Goal: Complete application form: Complete application form

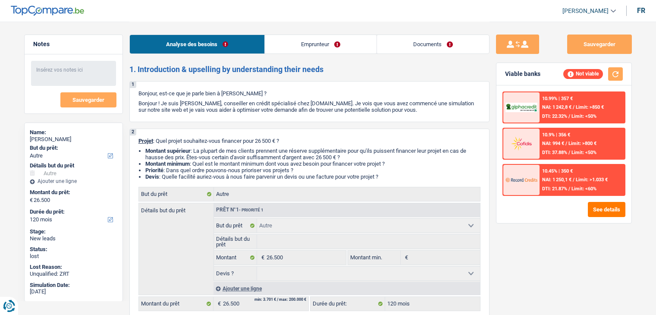
select select "other"
select select "120"
select select "other"
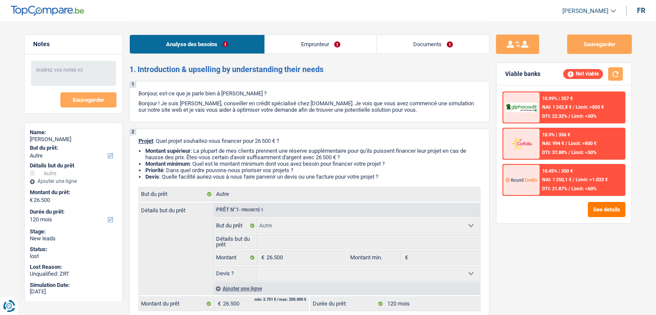
select select "120"
select select "housewife"
select select "netSalary"
select select "liveWithParents"
select select "other"
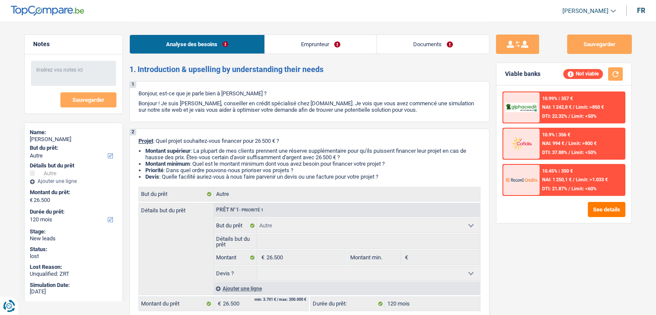
select select "other"
select select "120"
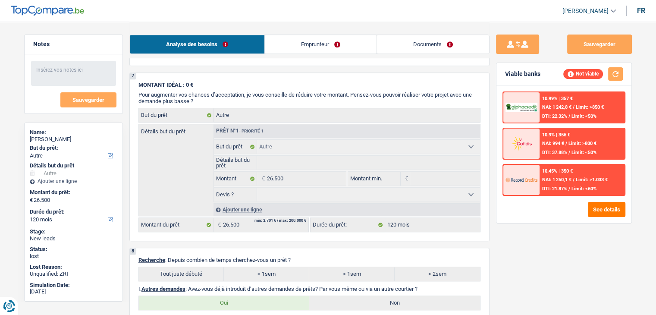
scroll to position [645, 0]
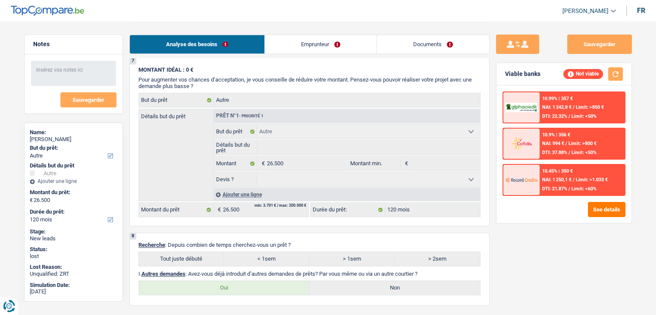
click at [311, 44] on link "Emprunteur" at bounding box center [321, 44] width 112 height 19
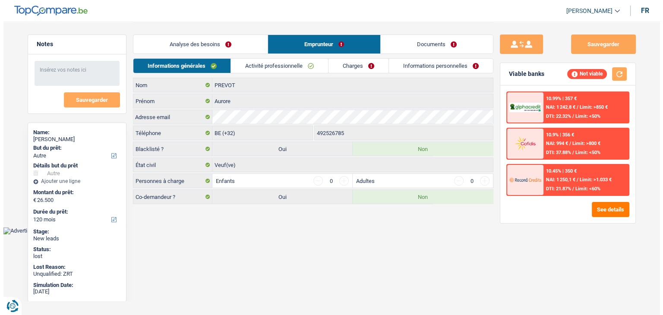
scroll to position [0, 0]
click at [272, 69] on link "Activité professionnelle" at bounding box center [279, 66] width 97 height 14
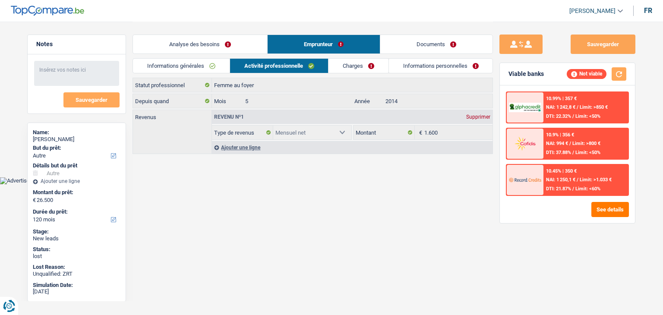
click at [356, 67] on link "Charges" at bounding box center [358, 66] width 60 height 14
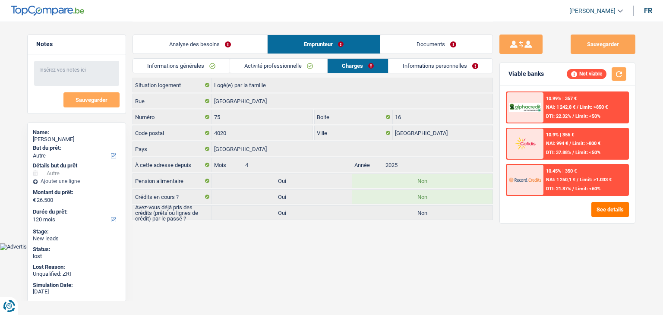
click at [422, 63] on link "Informations personnelles" at bounding box center [440, 66] width 104 height 14
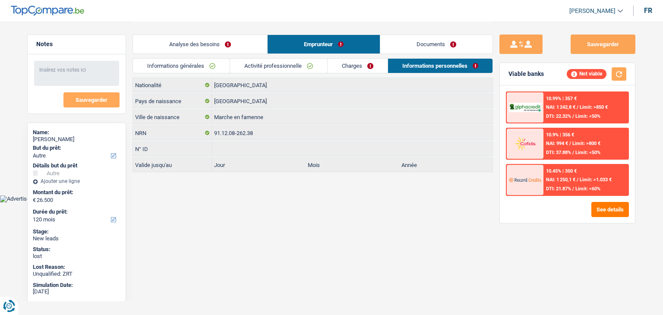
click at [319, 64] on link "Activité professionnelle" at bounding box center [278, 66] width 97 height 14
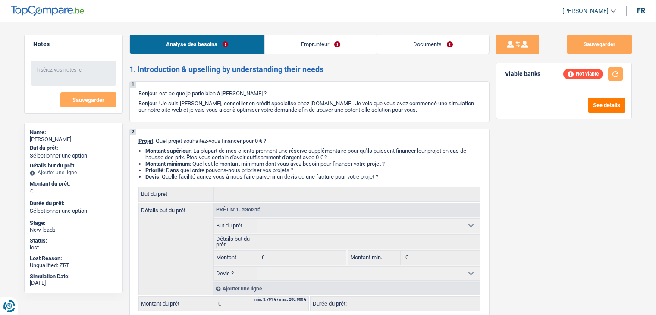
select select "publicEmployee"
select select "familyAllowances"
select select "netSalary"
select select "mealVouchers"
select select "rents"
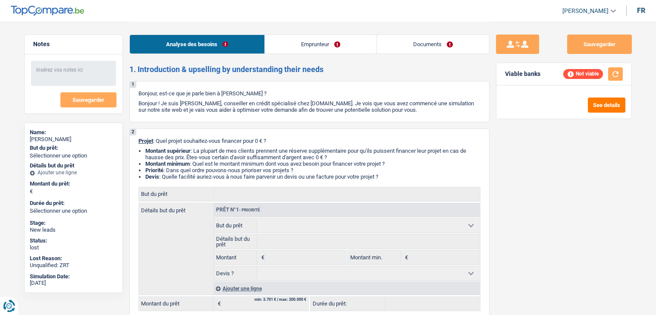
select select "personalLoan"
select select "other"
select select "48"
click at [325, 47] on link "Emprunteur" at bounding box center [321, 44] width 112 height 19
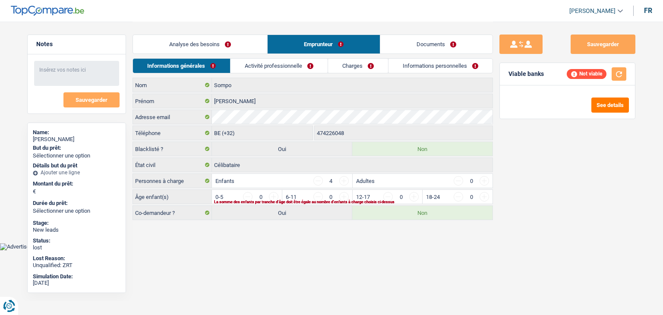
click at [269, 69] on link "Activité professionnelle" at bounding box center [278, 66] width 97 height 14
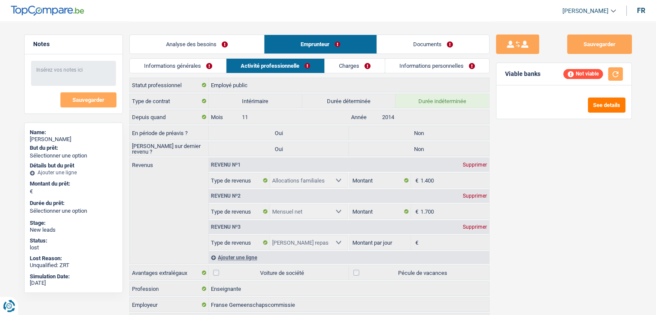
click at [343, 63] on link "Charges" at bounding box center [355, 66] width 60 height 14
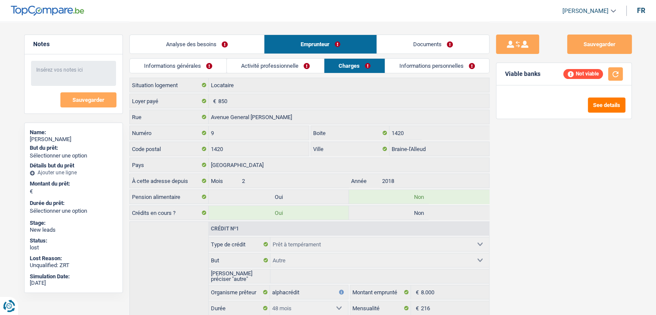
click at [416, 71] on link "Informations personnelles" at bounding box center [437, 66] width 104 height 14
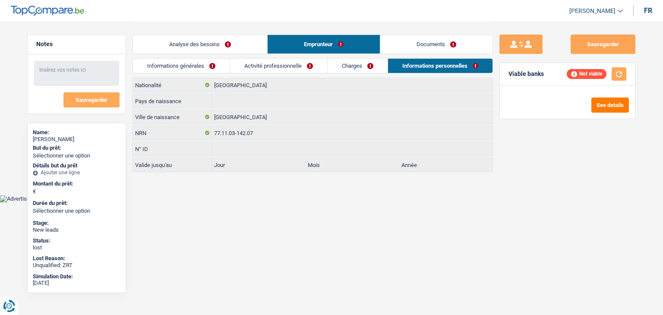
click at [216, 50] on link "Analyse des besoins" at bounding box center [200, 44] width 134 height 19
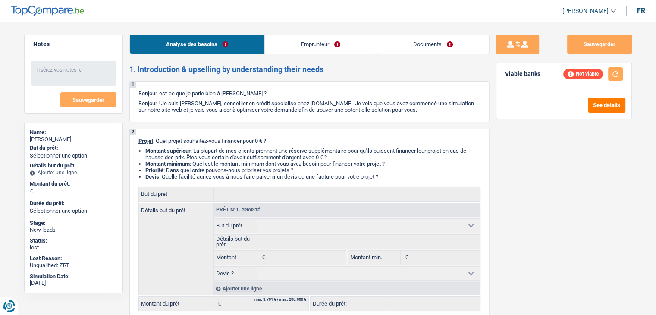
click at [333, 41] on link "Emprunteur" at bounding box center [321, 44] width 112 height 19
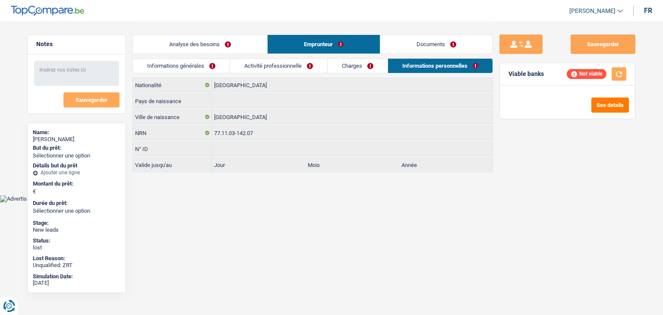
click at [205, 62] on link "Informations générales" at bounding box center [181, 66] width 97 height 14
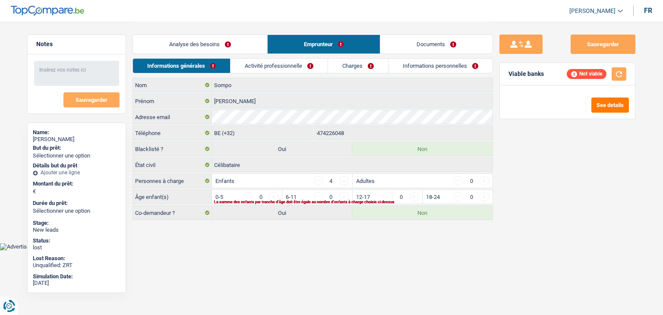
click at [265, 63] on link "Activité professionnelle" at bounding box center [278, 66] width 97 height 14
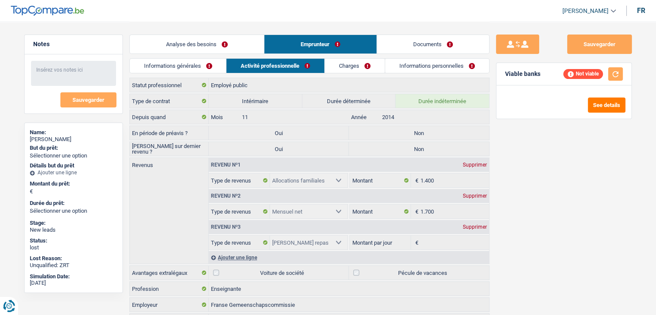
click at [351, 59] on link "Charges" at bounding box center [355, 66] width 60 height 14
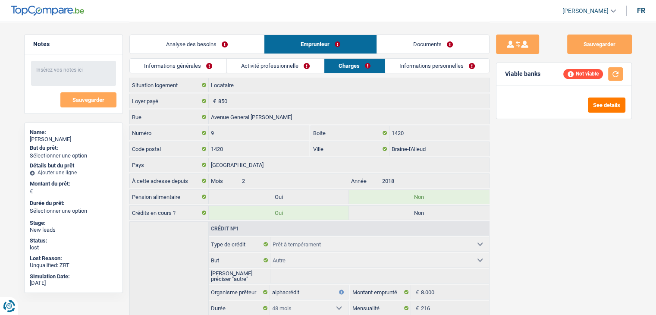
click at [298, 59] on link "Activité professionnelle" at bounding box center [275, 66] width 97 height 14
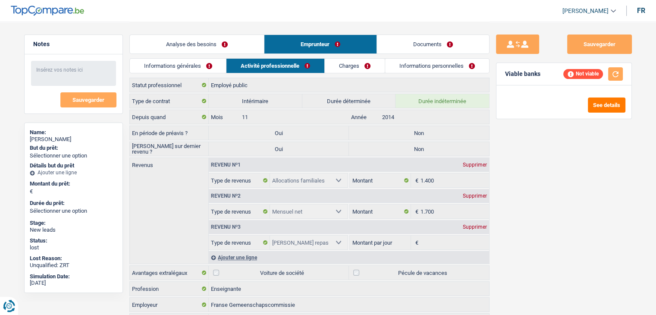
click at [359, 61] on link "Charges" at bounding box center [355, 66] width 60 height 14
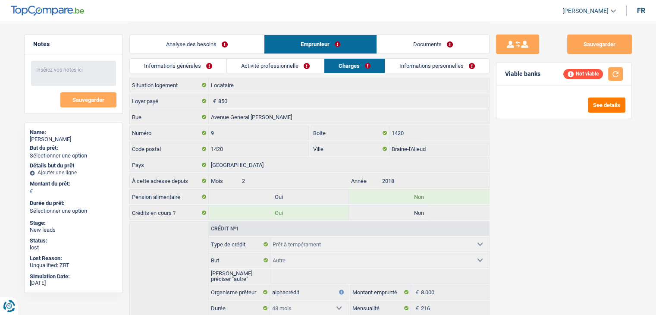
click at [451, 65] on link "Informations personnelles" at bounding box center [437, 66] width 104 height 14
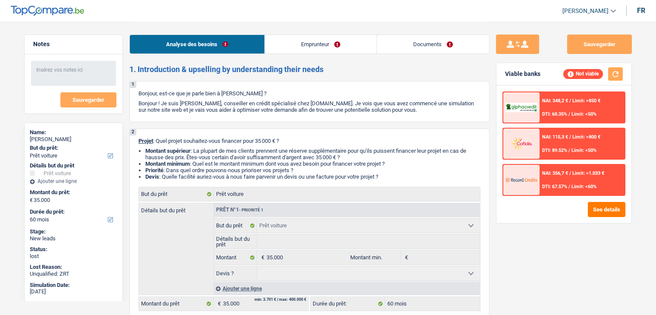
select select "car"
select select "60"
select select "car"
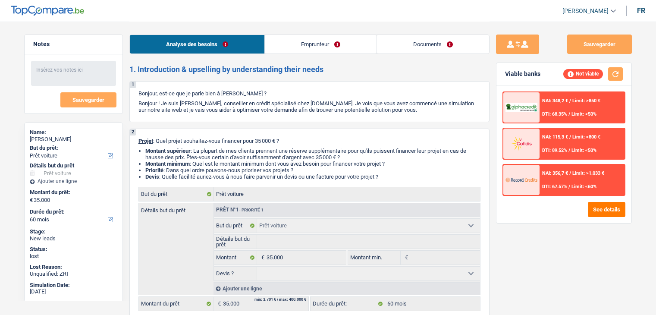
select select "60"
select select "merchant"
select select "netSalary"
select select "liveWithParents"
select select "car"
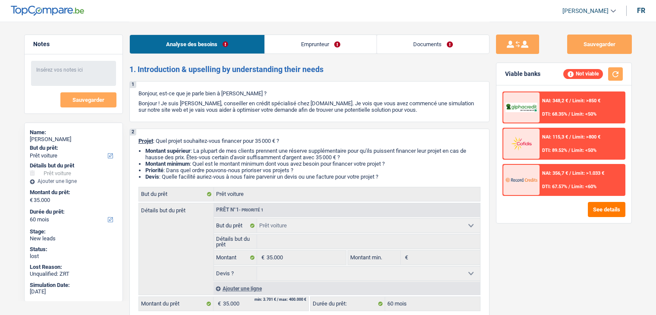
select select "car"
select select "60"
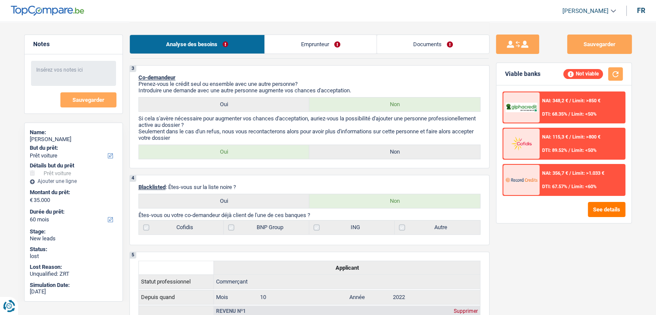
scroll to position [252, 0]
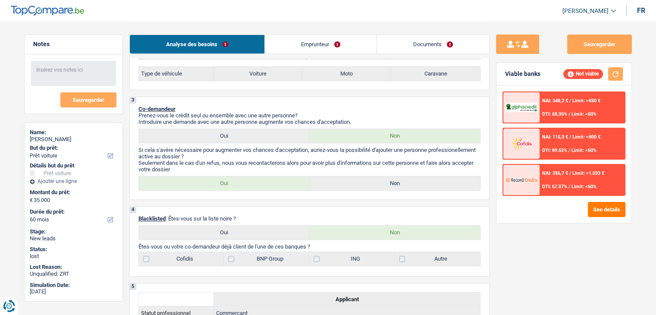
click at [328, 45] on link "Emprunteur" at bounding box center [321, 44] width 112 height 19
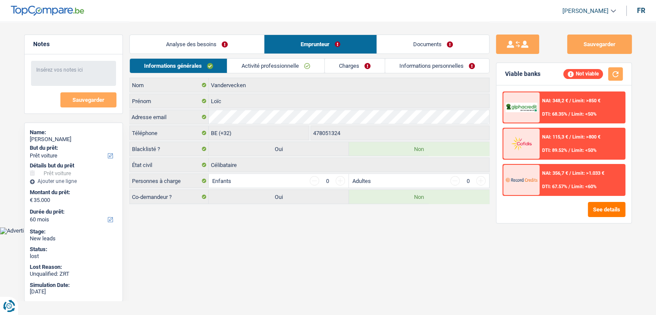
scroll to position [0, 0]
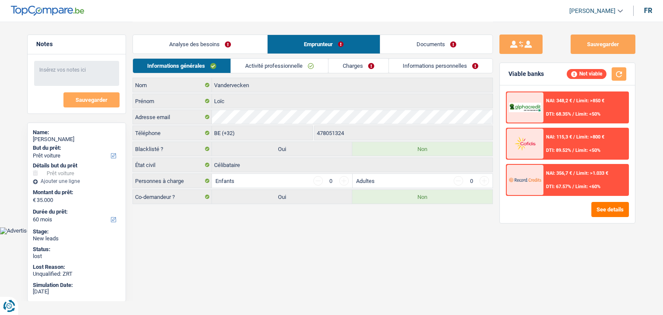
click at [295, 65] on link "Activité professionnelle" at bounding box center [279, 66] width 97 height 14
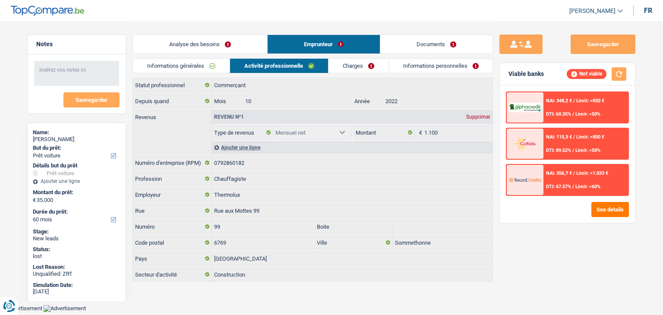
click at [372, 71] on link "Charges" at bounding box center [358, 66] width 60 height 14
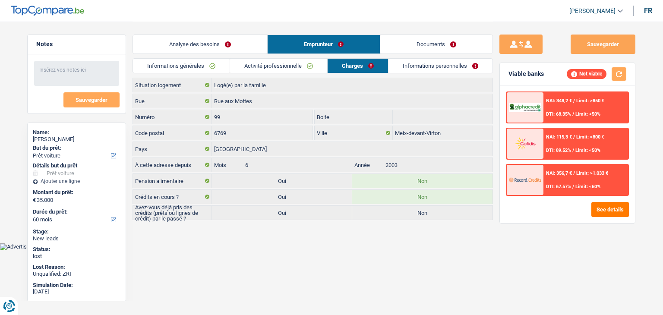
click at [404, 66] on link "Informations personnelles" at bounding box center [440, 66] width 104 height 14
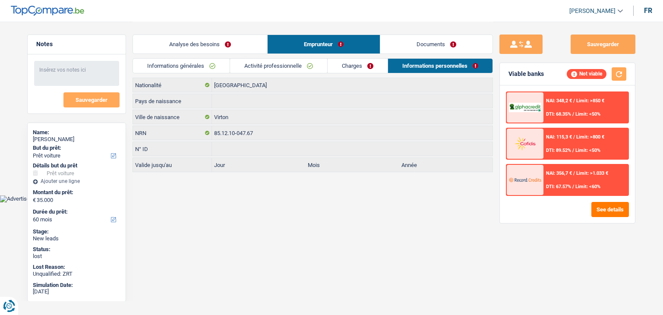
click at [401, 33] on div "Analyse des besoins Emprunteur Documents" at bounding box center [313, 40] width 360 height 37
click at [405, 38] on link "Documents" at bounding box center [436, 44] width 112 height 19
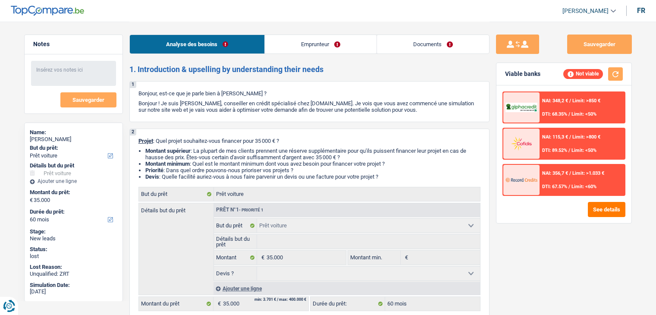
select select "car"
select select "60"
select select "car"
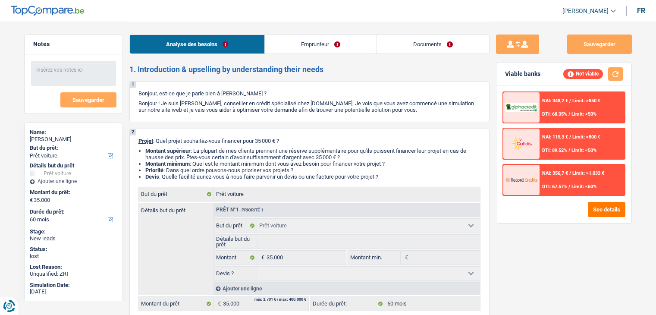
select select "60"
select select "merchant"
select select "netSalary"
select select "liveWithParents"
select select "car"
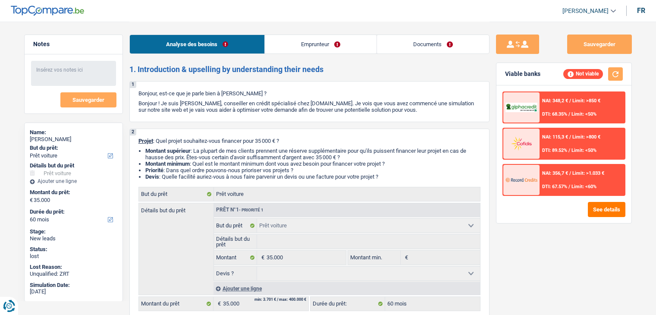
select select "car"
select select "60"
select select "32"
select select "single"
click at [337, 41] on link "Emprunteur" at bounding box center [321, 44] width 112 height 19
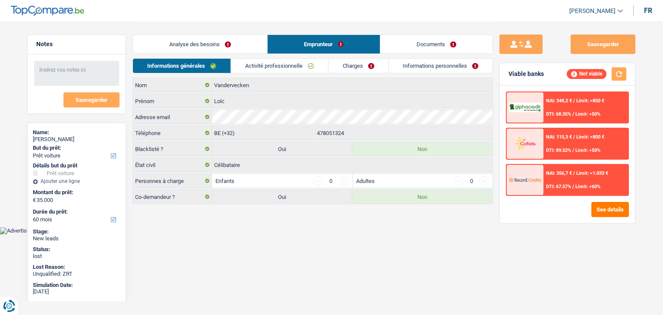
click at [243, 41] on link "Analyse des besoins" at bounding box center [200, 44] width 134 height 19
